Goal: Task Accomplishment & Management: Manage account settings

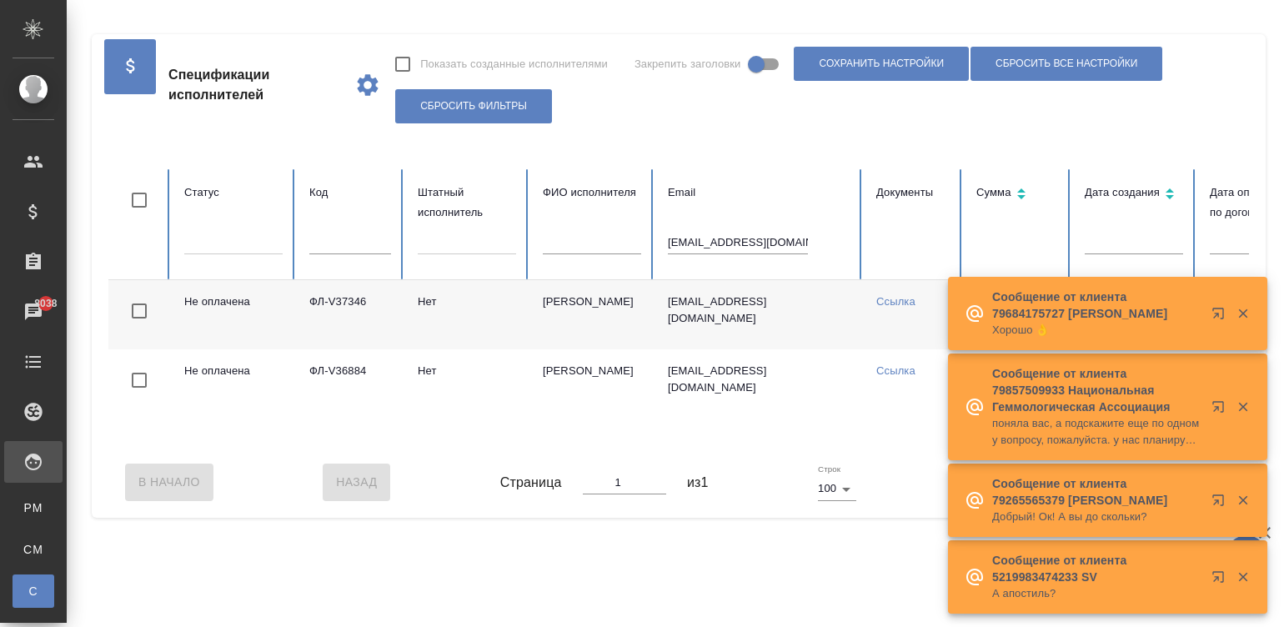
scroll to position [0, 103]
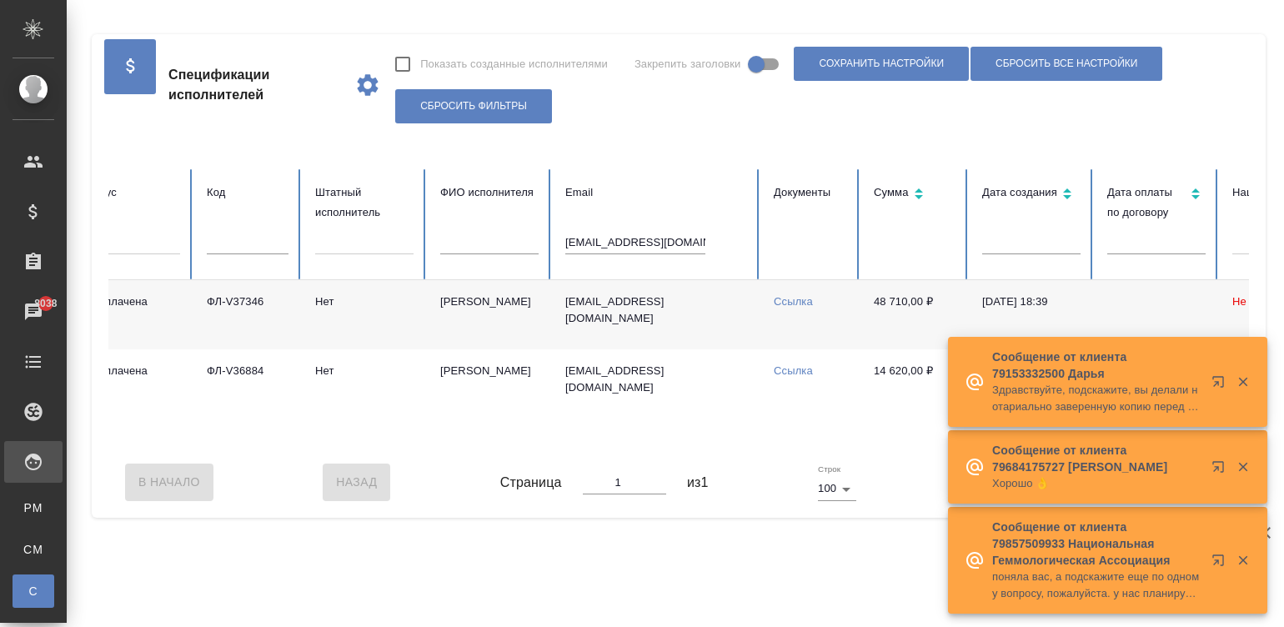
click at [633, 237] on input "[EMAIL_ADDRESS][DOMAIN_NAME]" at bounding box center [635, 242] width 140 height 23
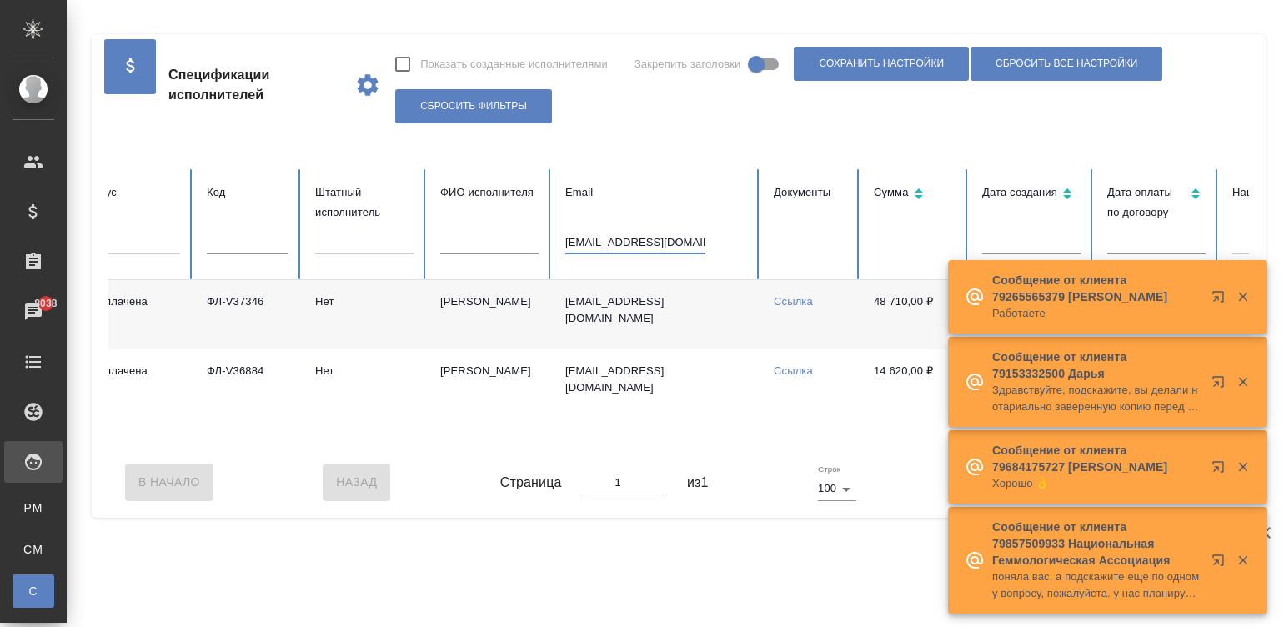
click at [633, 237] on input "[EMAIL_ADDRESS][DOMAIN_NAME]" at bounding box center [635, 242] width 140 height 23
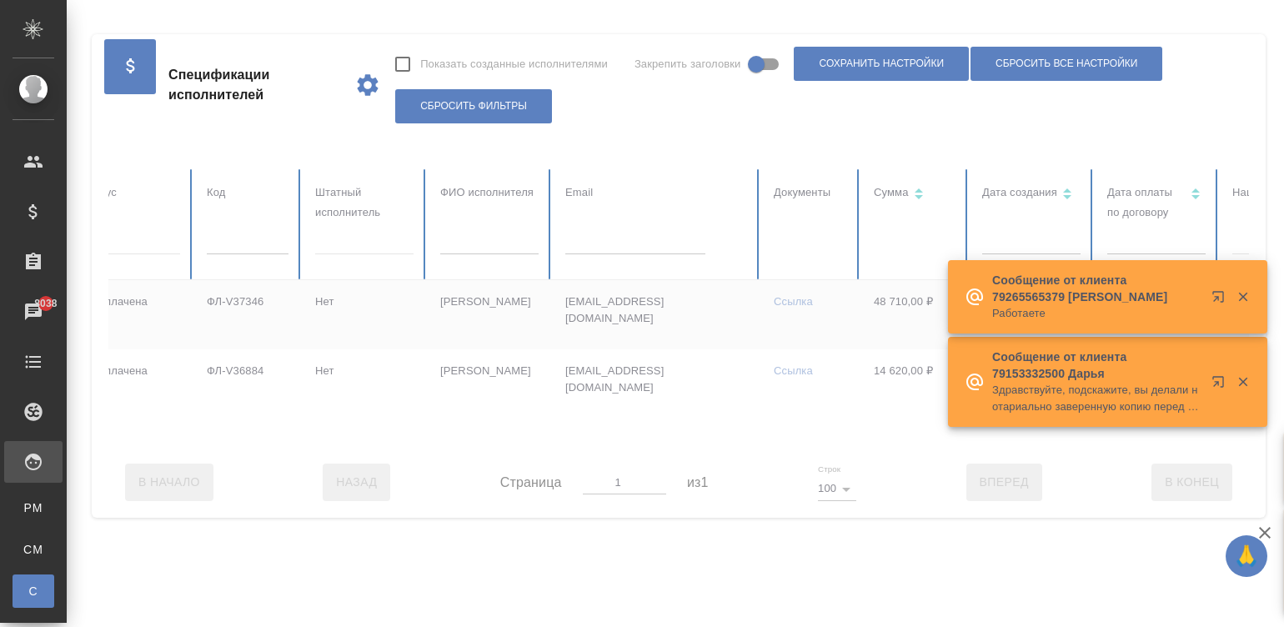
click at [264, 244] on div at bounding box center [899, 308] width 1786 height 278
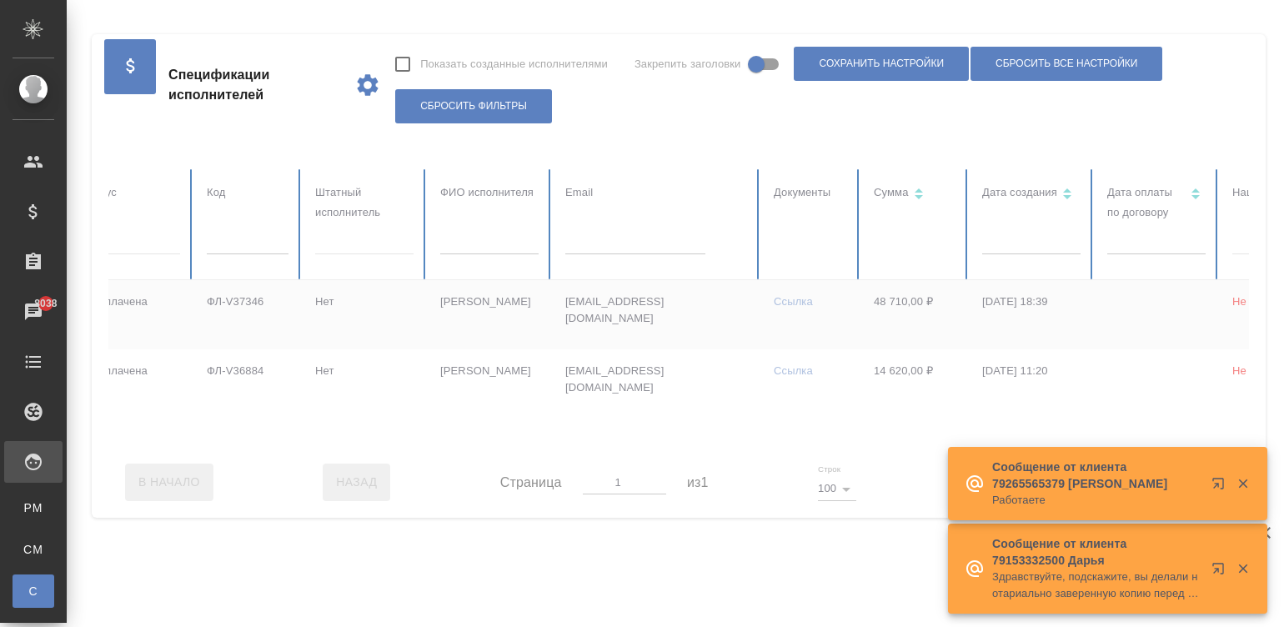
click at [264, 244] on div at bounding box center [899, 308] width 1786 height 278
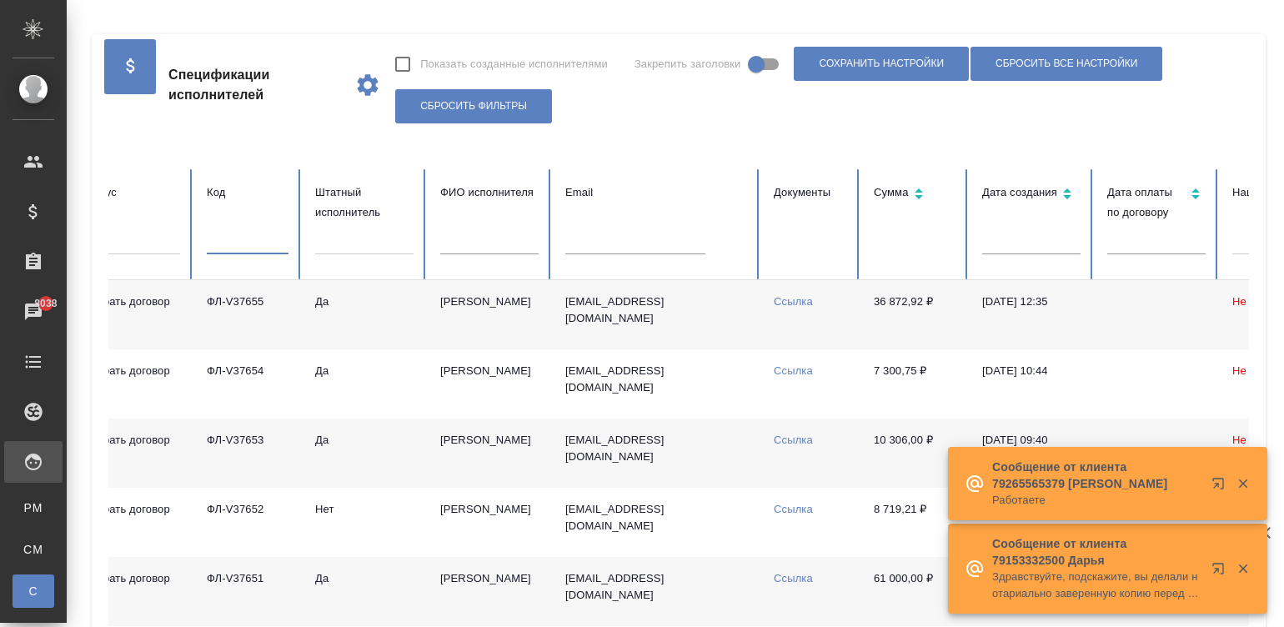
click at [264, 244] on input "text" at bounding box center [248, 242] width 82 height 23
paste input "ФЛ-V37631"
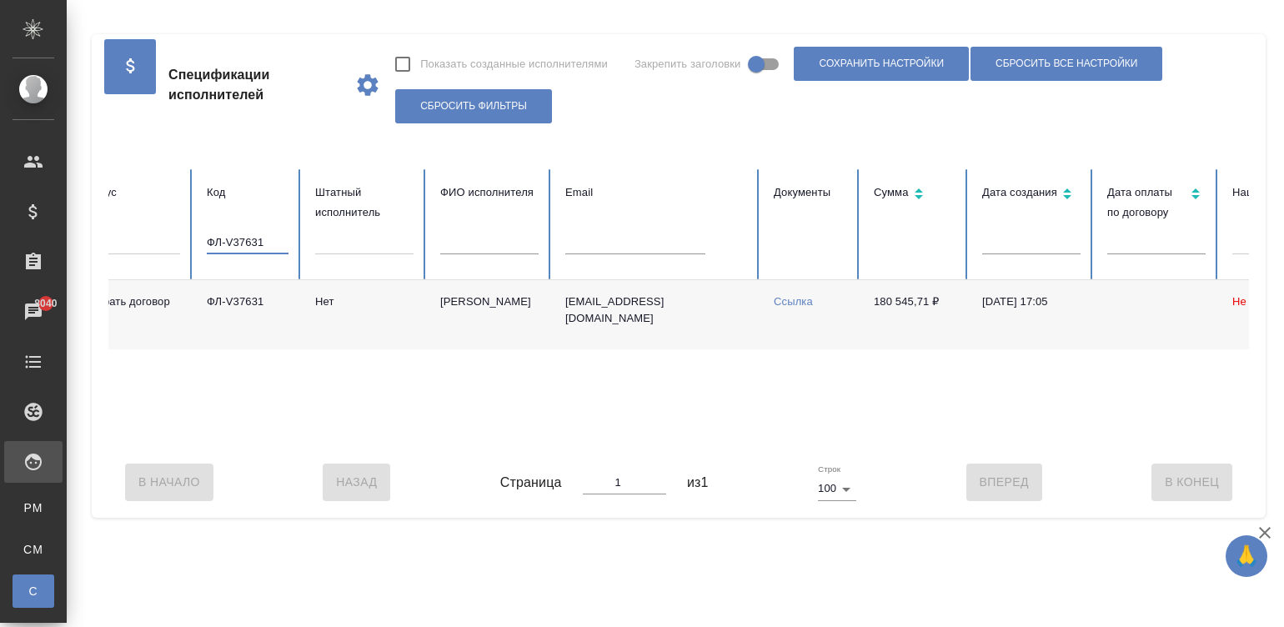
type input "ФЛ-V37631"
click at [642, 342] on td "[EMAIL_ADDRESS][DOMAIN_NAME]" at bounding box center [656, 314] width 208 height 69
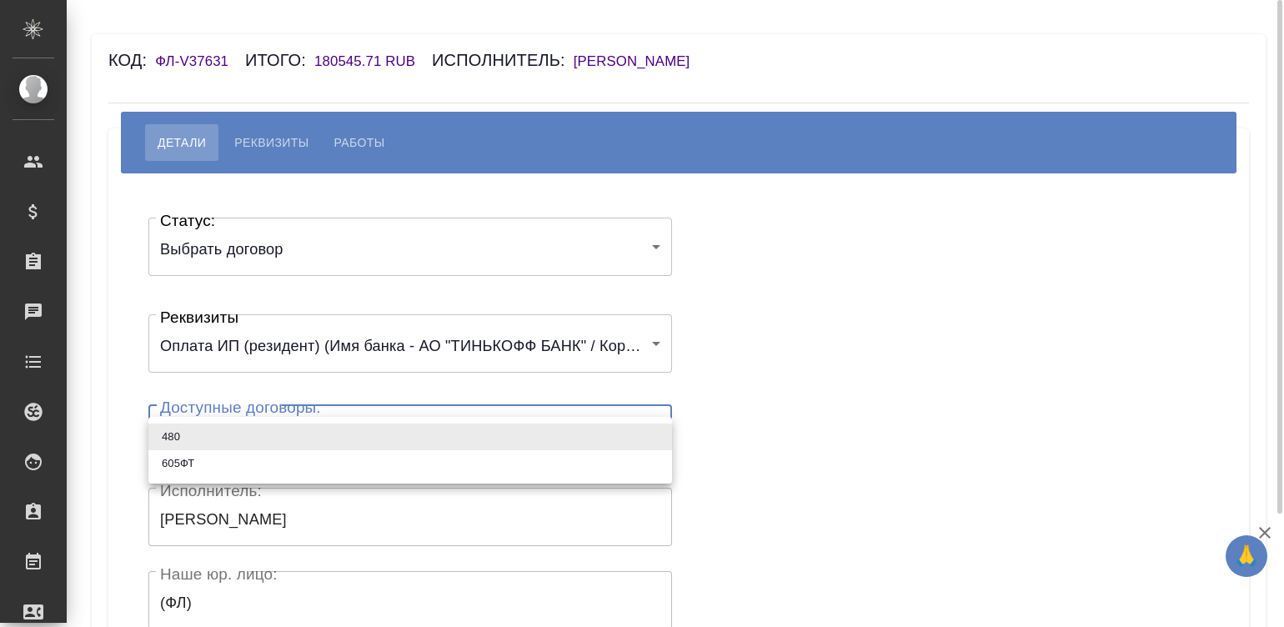
click at [342, 420] on body "🙏 .cls-1 fill:#fff; AWATERA Малинина Мария m.malinina Клиенты Спецификации Зака…" at bounding box center [642, 313] width 1284 height 627
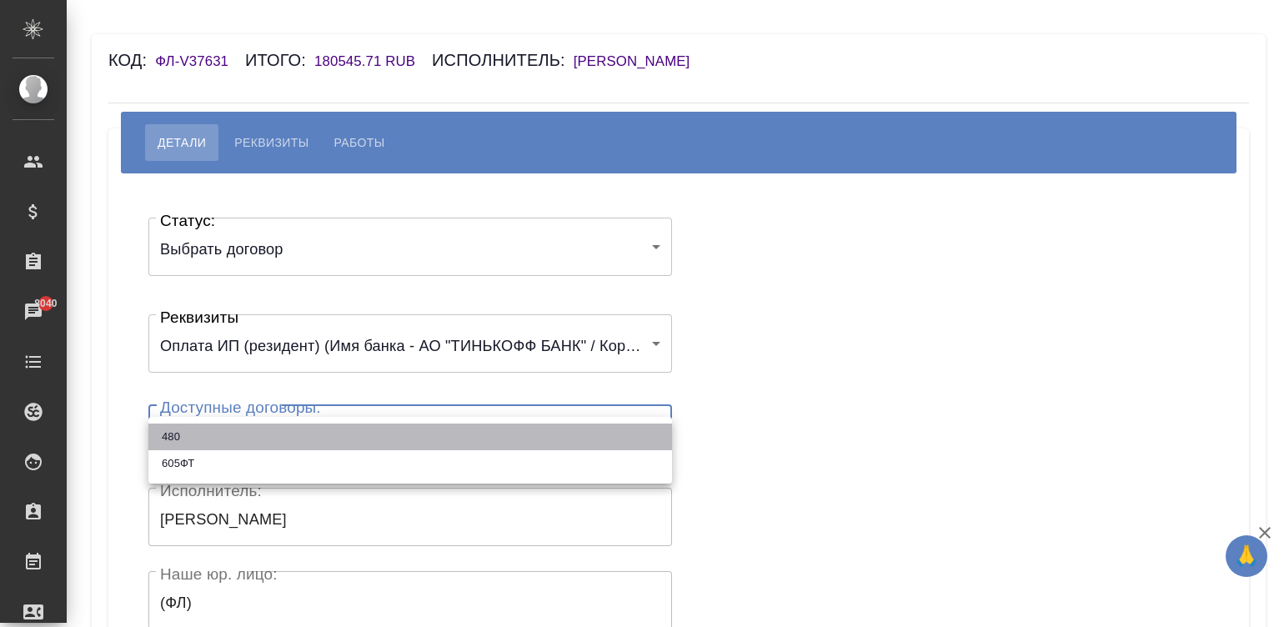
click at [197, 433] on li "480" at bounding box center [410, 436] width 524 height 27
type input "68090969d7802c1104aee599"
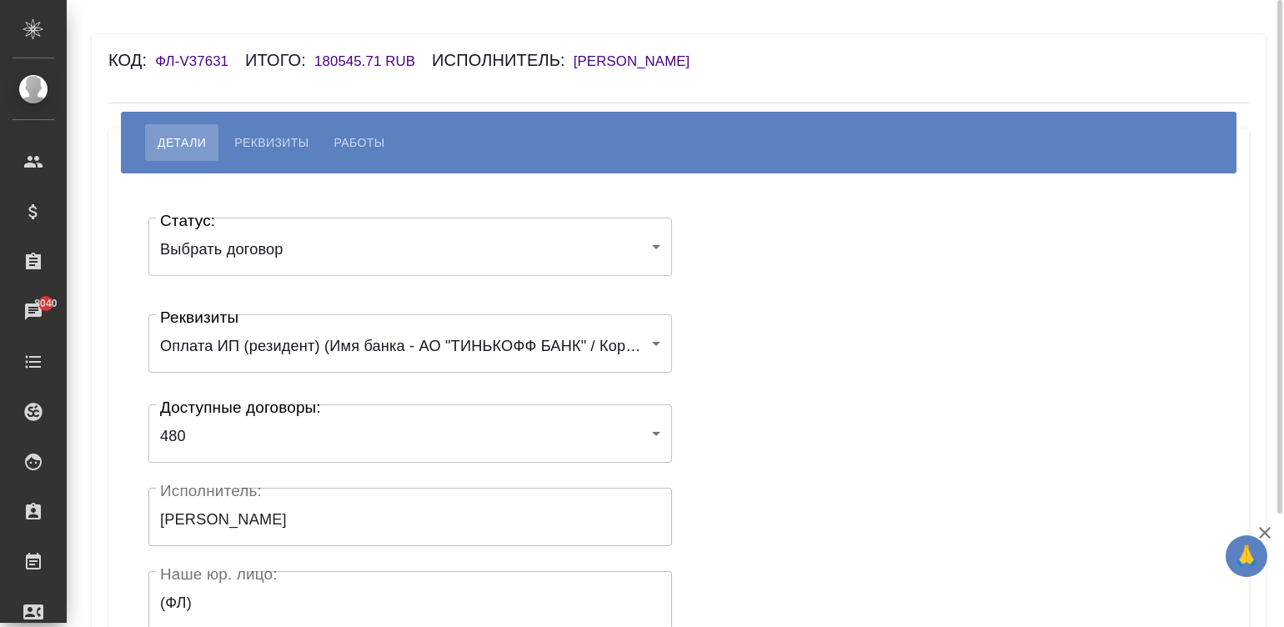
click at [846, 312] on div "Статус: Выбрать договор chooseContract Статус: Реквизиты Оплата ИП (резидент) (…" at bounding box center [679, 499] width 1074 height 603
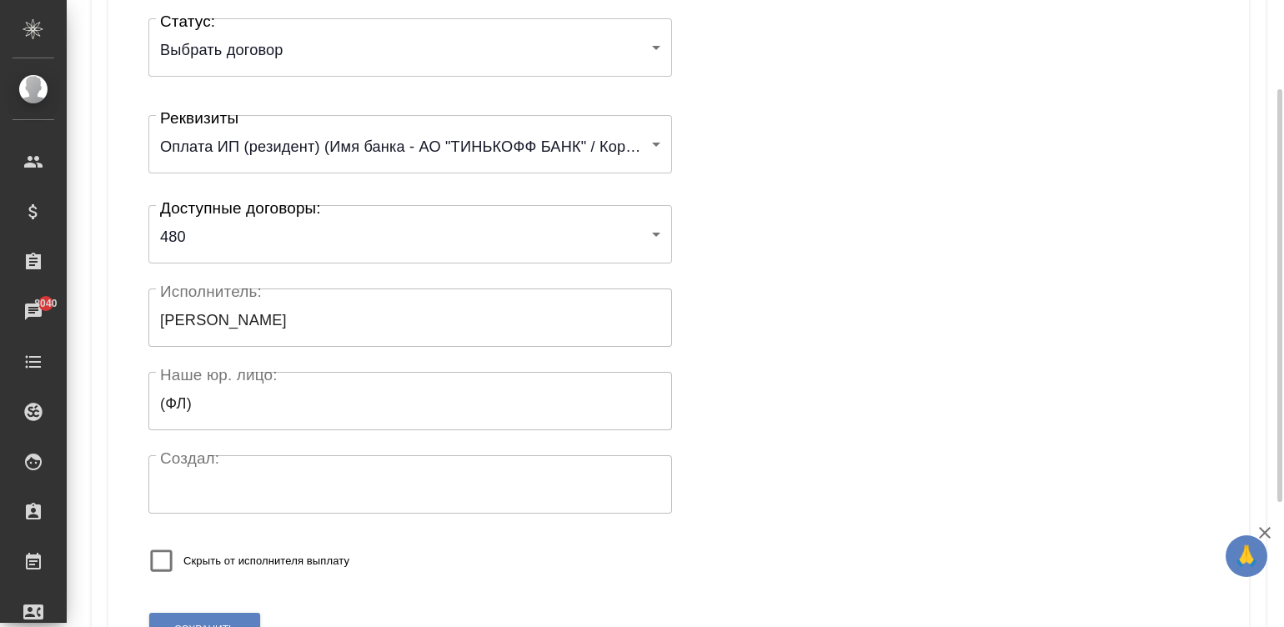
scroll to position [300, 0]
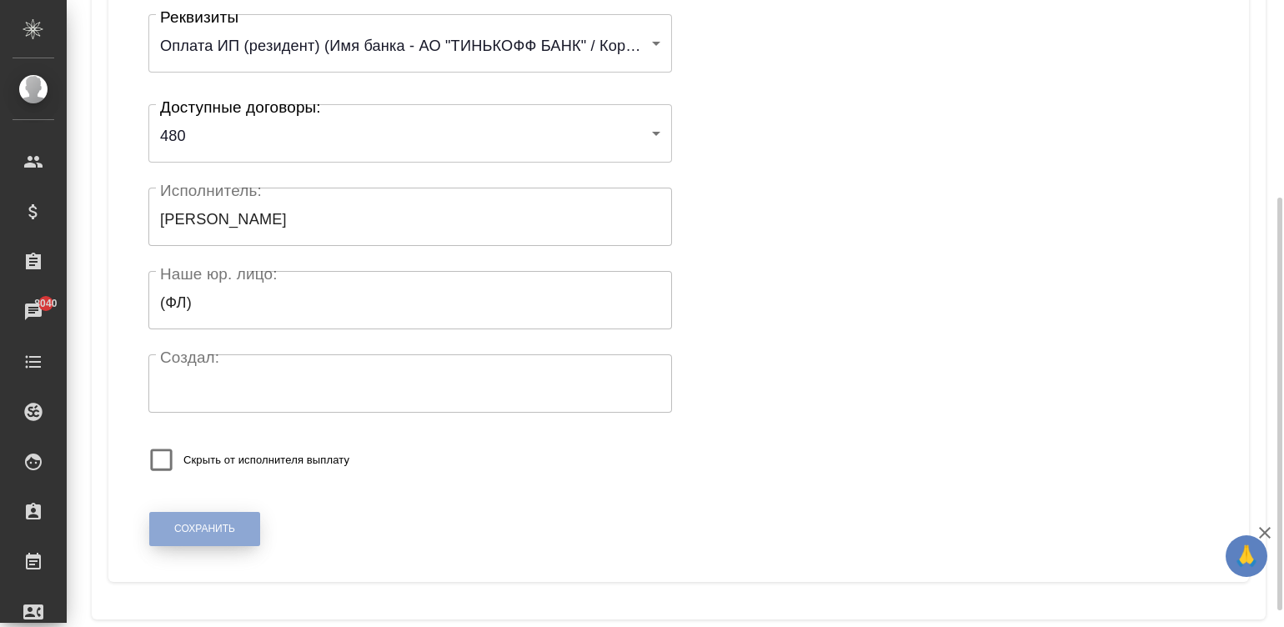
click at [178, 533] on span "Сохранить" at bounding box center [204, 529] width 61 height 14
